Goal: Information Seeking & Learning: Learn about a topic

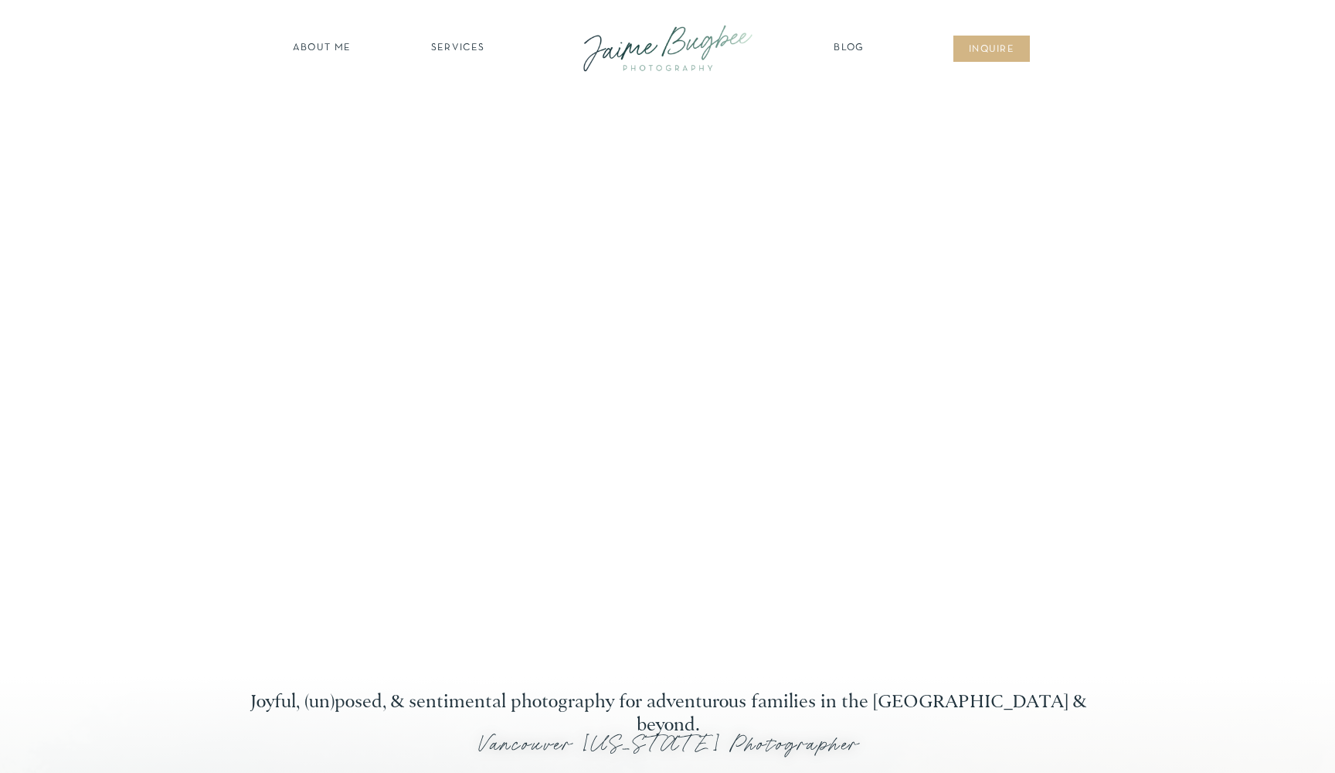
click at [323, 56] on nav "about ME" at bounding box center [321, 48] width 67 height 15
click at [322, 50] on nav "about ME" at bounding box center [321, 48] width 67 height 15
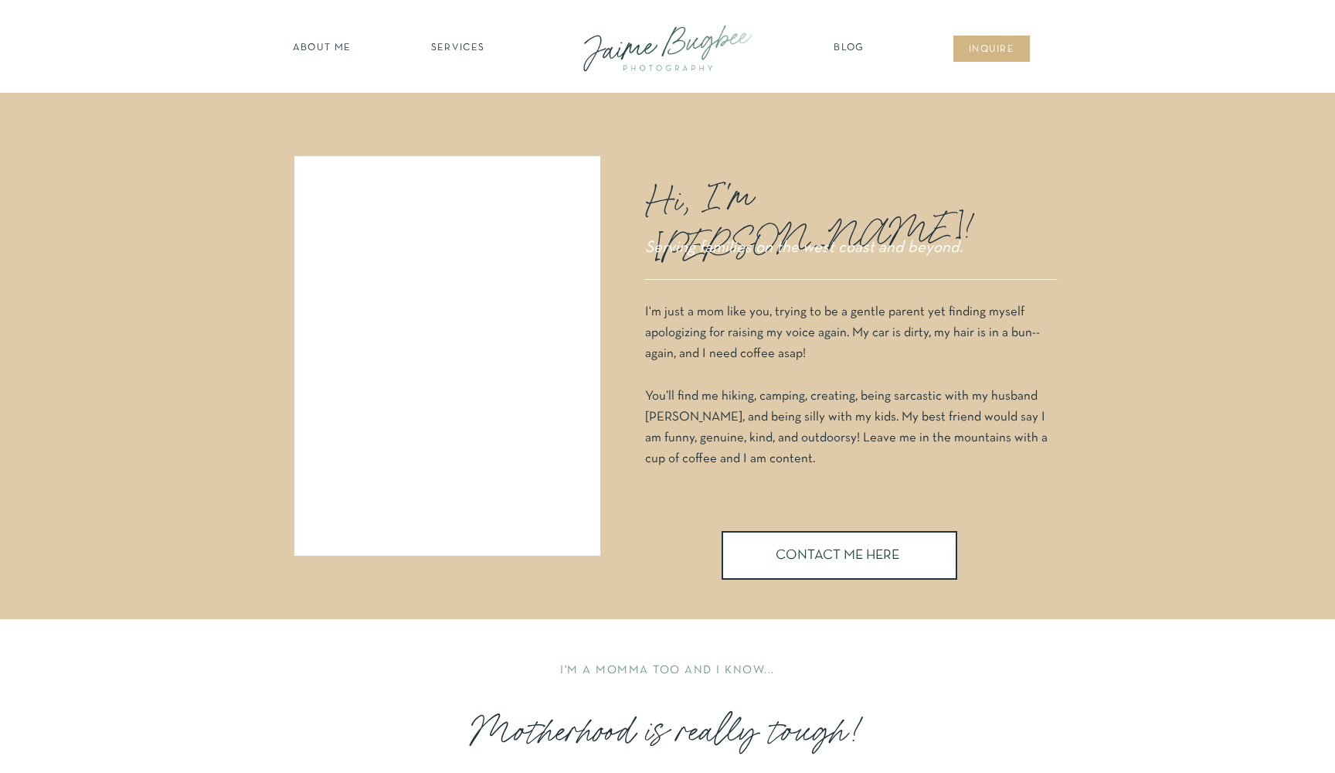
scroll to position [128, 0]
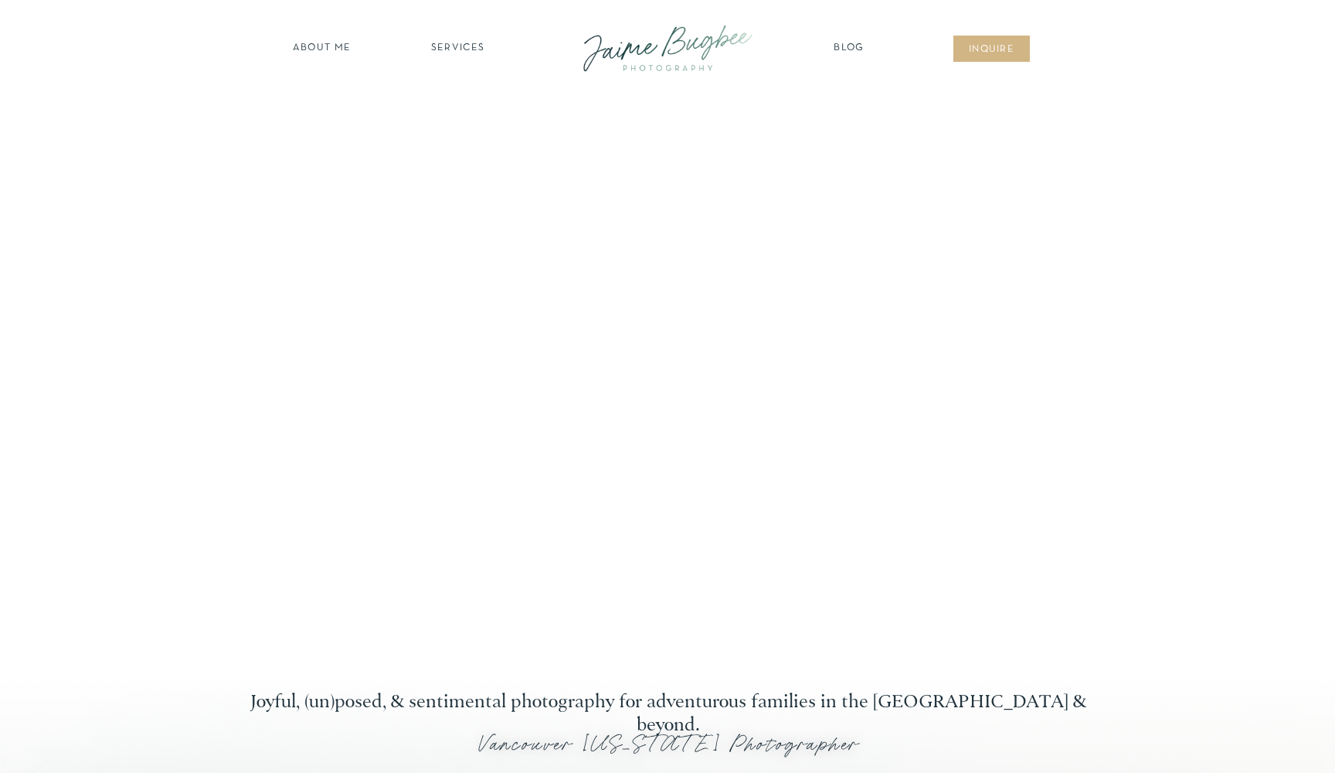
click at [467, 47] on nav "SERVICES" at bounding box center [457, 48] width 87 height 15
click at [458, 132] on nav "families" at bounding box center [458, 133] width 118 height 15
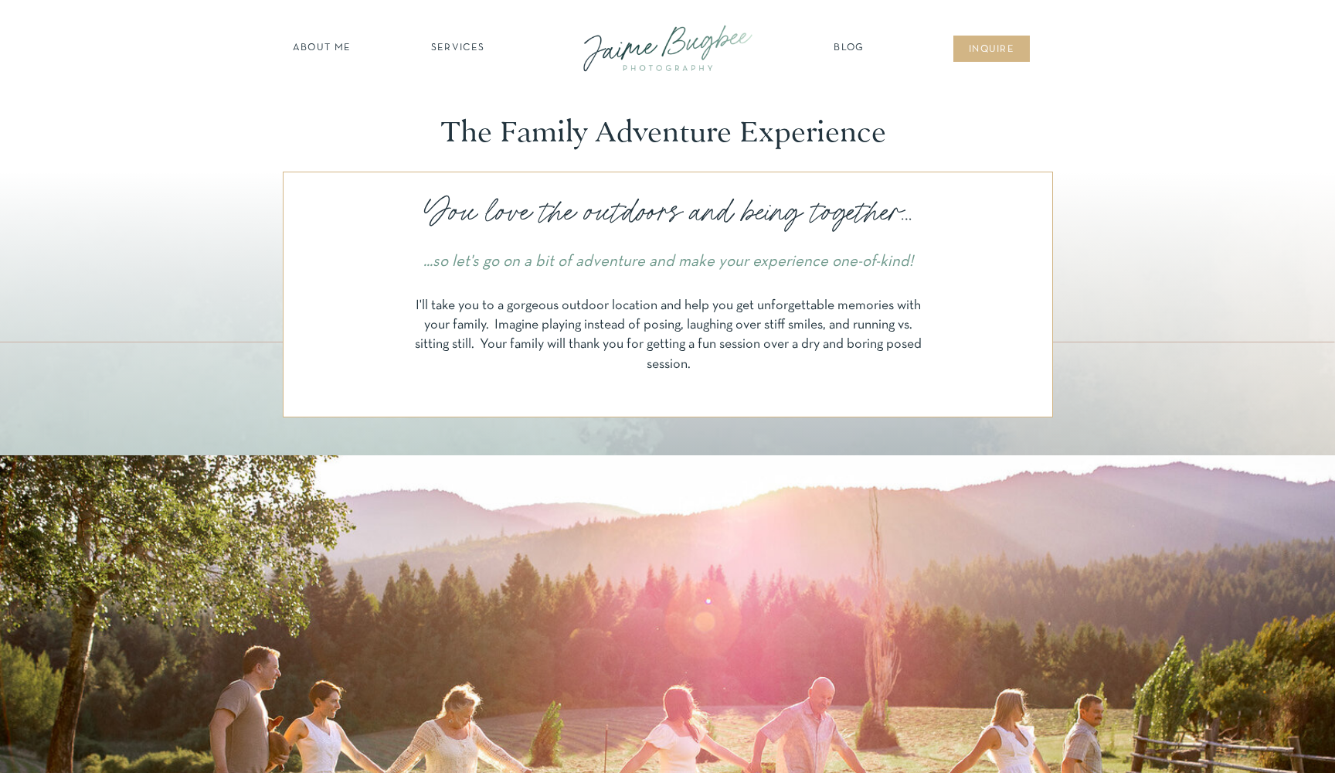
click at [457, 41] on nav "SERVICES" at bounding box center [457, 48] width 87 height 15
click at [454, 112] on nav "newborns" at bounding box center [458, 113] width 118 height 18
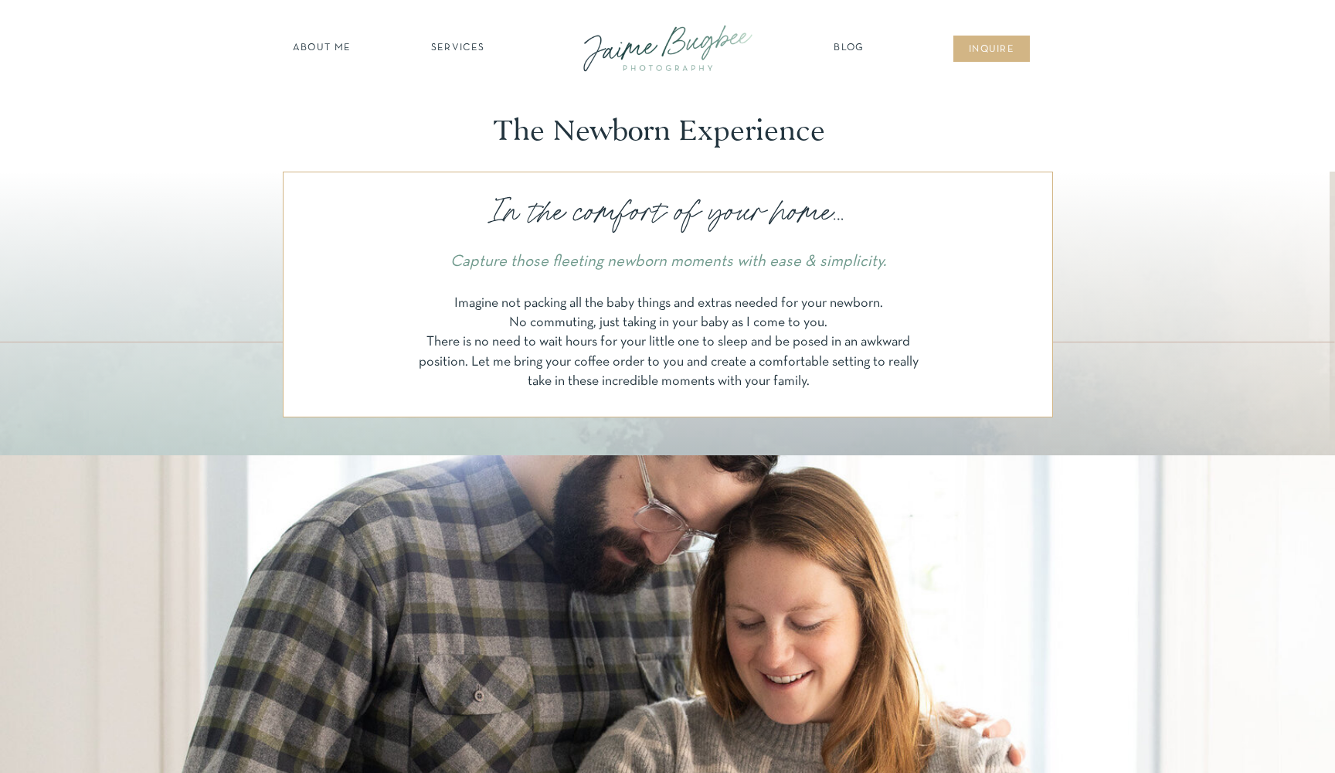
click at [327, 46] on nav "about ME" at bounding box center [321, 48] width 67 height 15
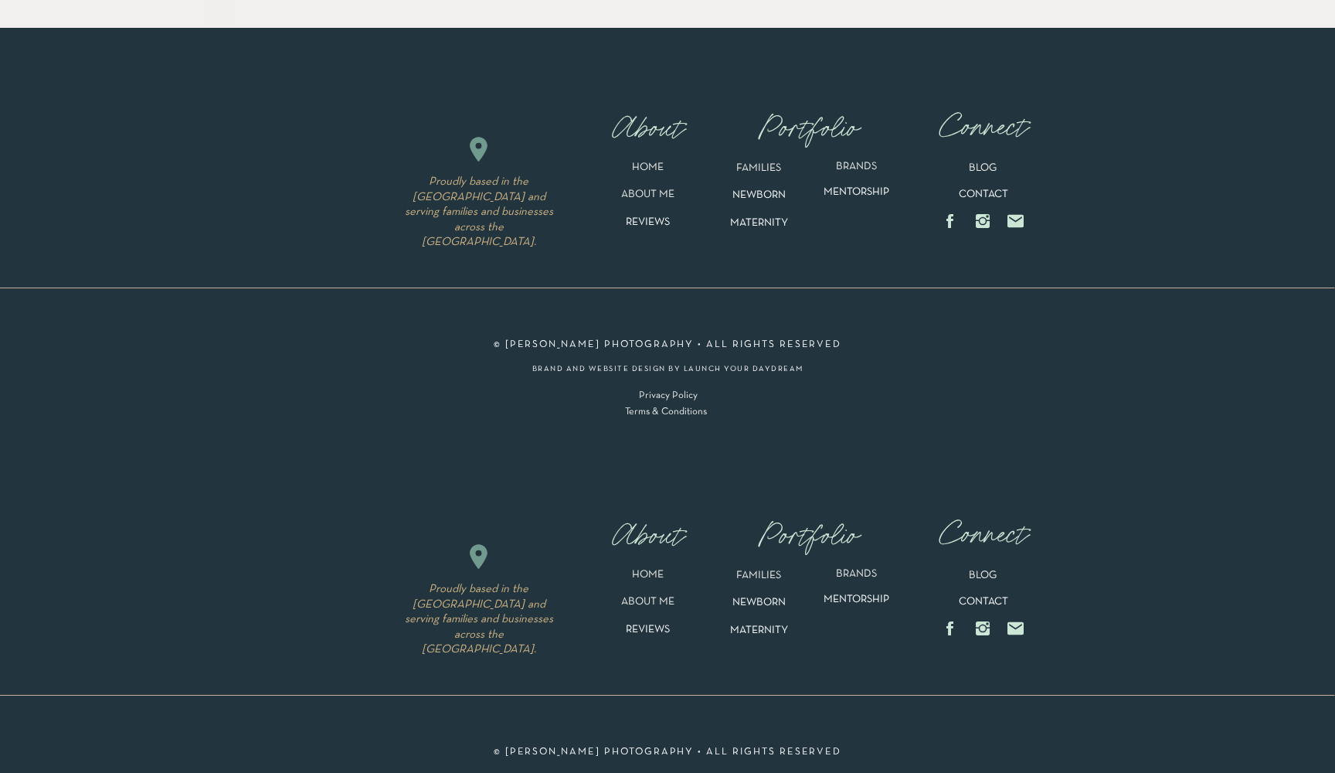
scroll to position [3352, 0]
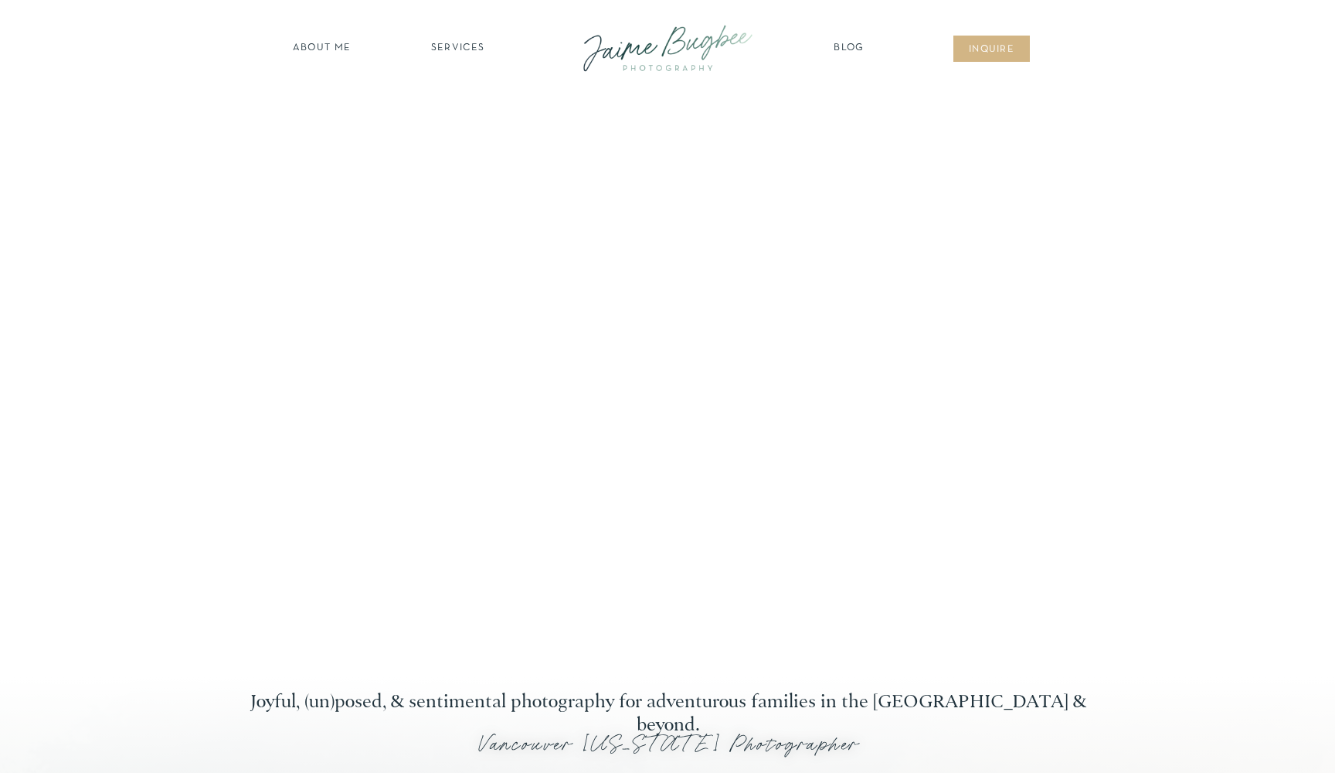
click at [304, 52] on nav "about ME" at bounding box center [321, 48] width 67 height 15
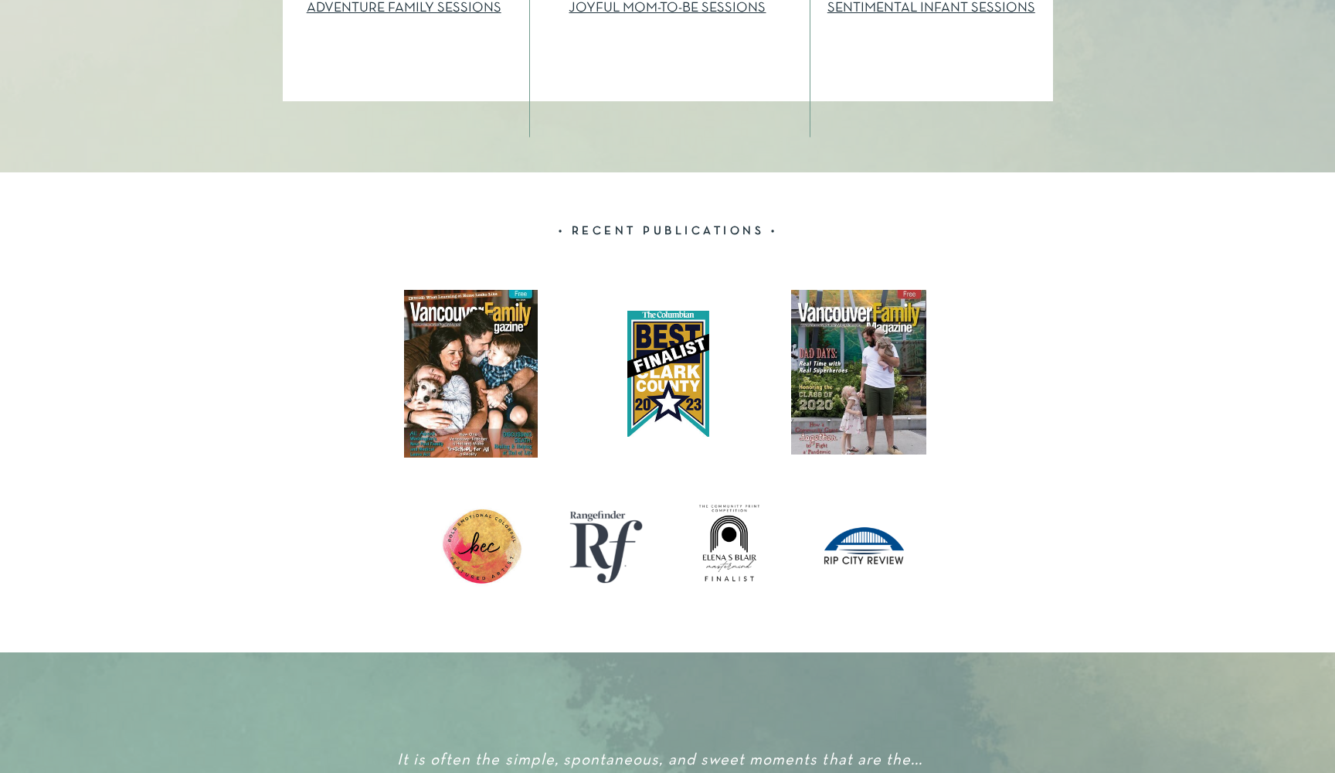
scroll to position [2100, 0]
